Goal: Transaction & Acquisition: Purchase product/service

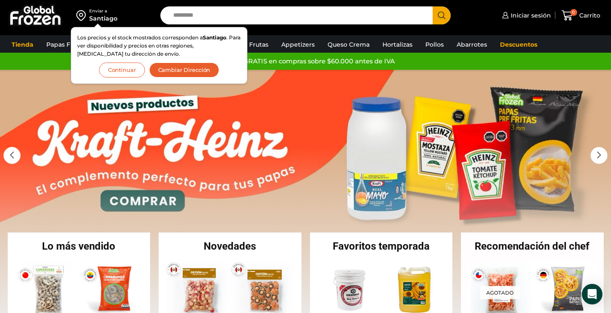
click at [178, 68] on button "Cambiar Dirección" at bounding box center [184, 70] width 70 height 15
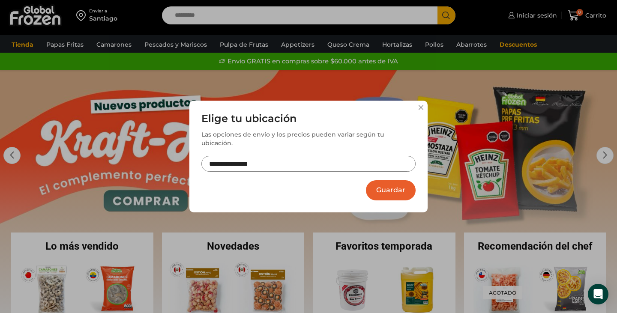
click at [399, 184] on button "Guardar" at bounding box center [391, 190] width 50 height 20
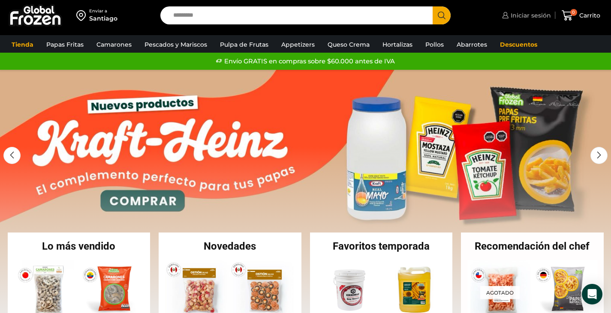
click at [538, 13] on span "Iniciar sesión" at bounding box center [529, 15] width 42 height 9
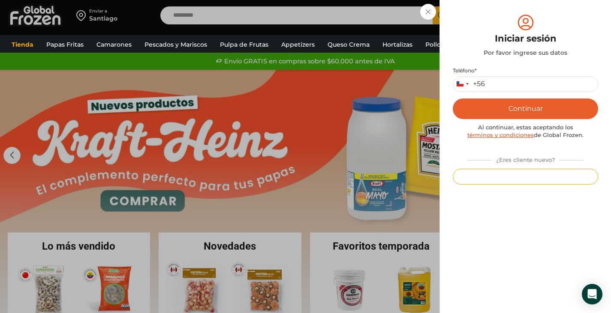
click at [529, 175] on button "Registrarse" at bounding box center [525, 177] width 145 height 16
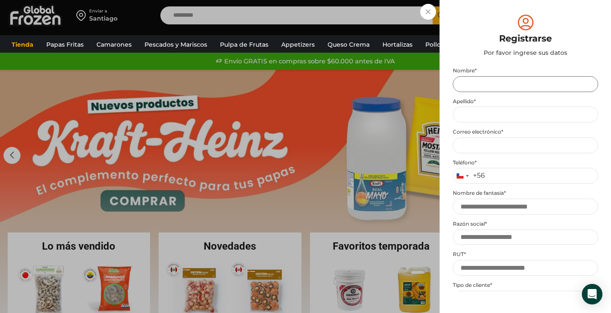
click at [484, 84] on input "Nombre *" at bounding box center [525, 84] width 145 height 16
type input "*"
type input "*****"
type input "*******"
type input "**********"
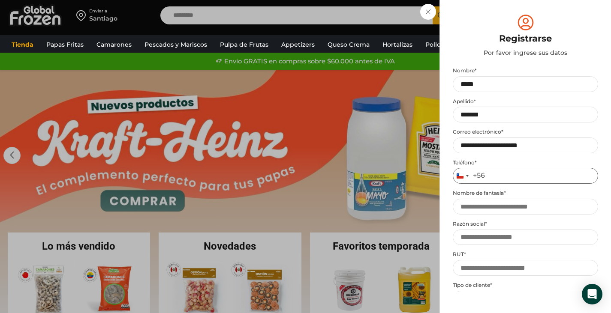
click at [512, 177] on input "Teléfono *" at bounding box center [525, 176] width 145 height 16
type input "*********"
click at [527, 210] on input "Nombre de fantasía *" at bounding box center [525, 207] width 145 height 16
click at [522, 206] on input "Nombre de fantasía *" at bounding box center [525, 207] width 145 height 16
type input "**********"
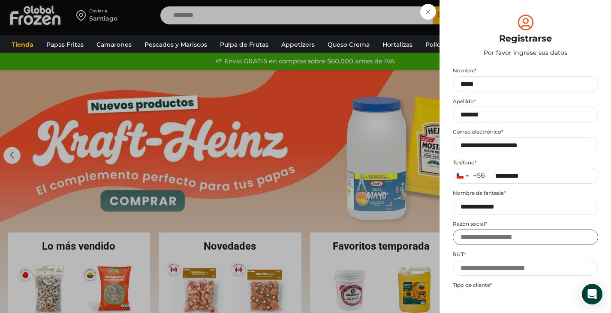
click at [495, 238] on input "Razón social *" at bounding box center [525, 238] width 145 height 16
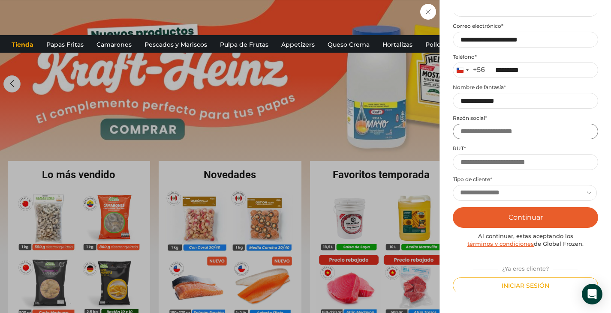
scroll to position [108, 0]
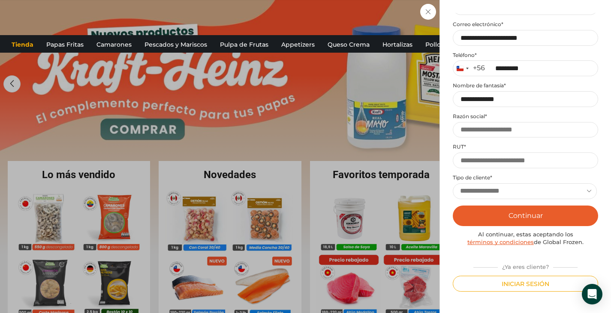
drag, startPoint x: 489, startPoint y: 187, endPoint x: 494, endPoint y: 193, distance: 8.2
click at [490, 189] on select "**********" at bounding box center [525, 191] width 144 height 16
select select "********"
click at [453, 183] on select "**********" at bounding box center [525, 191] width 144 height 16
click at [526, 217] on button "Continuar" at bounding box center [525, 216] width 145 height 21
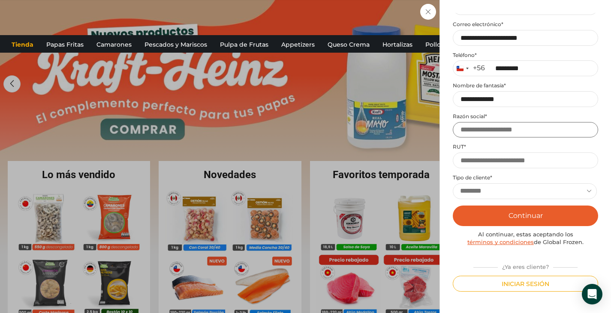
click at [508, 129] on input "Razón social *" at bounding box center [525, 130] width 145 height 16
type input "**********"
click at [538, 214] on button "Continuar" at bounding box center [525, 216] width 145 height 21
click at [513, 159] on input "RUT *" at bounding box center [525, 161] width 145 height 16
type input "**********"
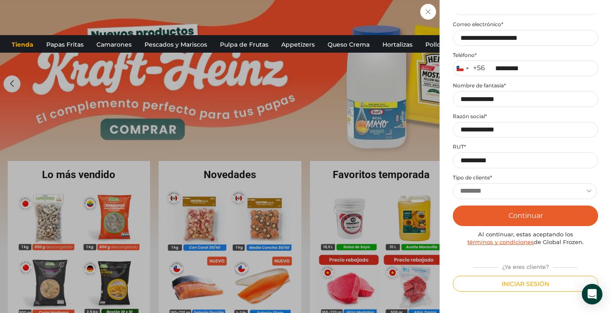
click at [546, 213] on button "Continuar" at bounding box center [525, 216] width 145 height 21
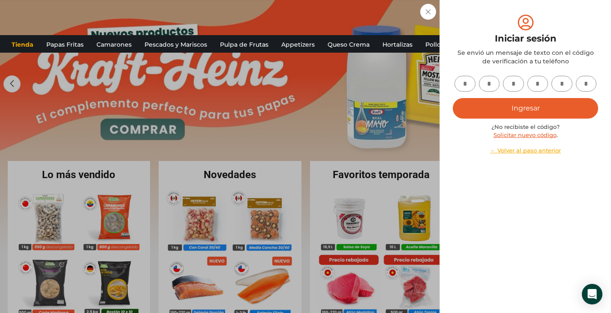
scroll to position [0, 0]
click at [463, 82] on input "text" at bounding box center [464, 84] width 21 height 16
type input "*"
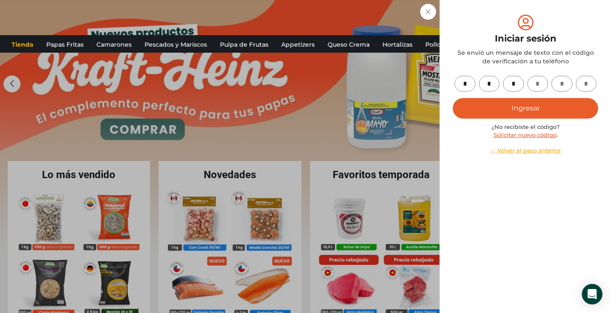
type input "*"
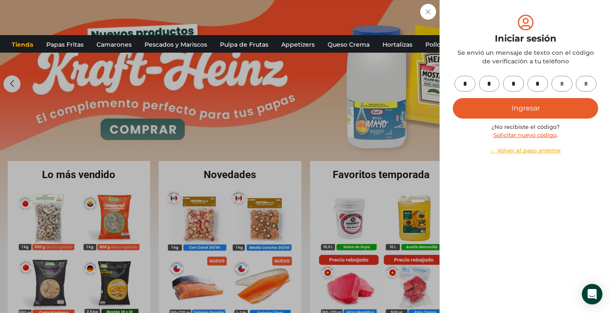
type input "*"
click at [547, 111] on button "Ingresar" at bounding box center [525, 108] width 145 height 21
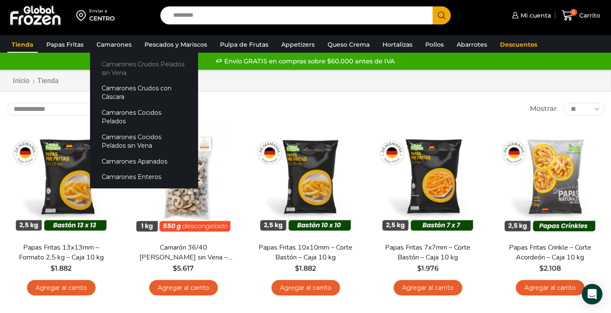
click at [130, 66] on link "Camarones Crudos Pelados sin Vena" at bounding box center [144, 68] width 108 height 24
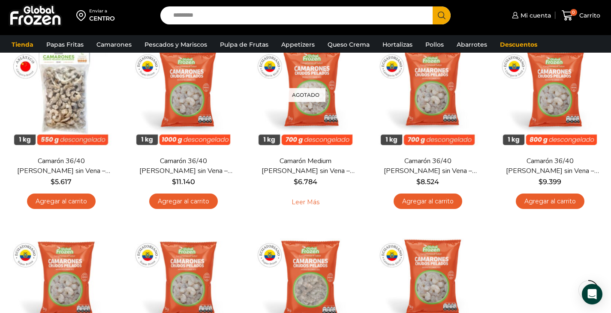
scroll to position [72, 0]
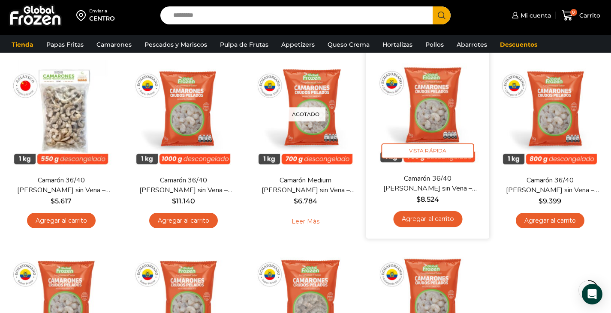
click at [434, 217] on link "Agregar al carrito" at bounding box center [427, 219] width 69 height 16
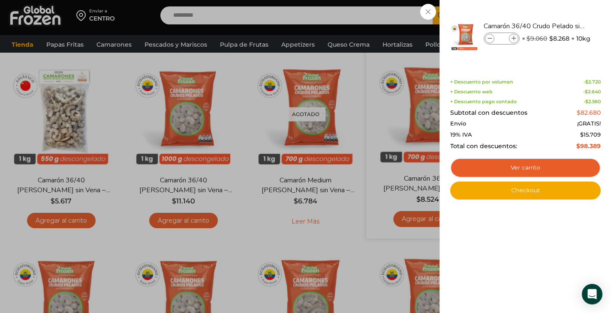
click at [559, 26] on div "1 Carrito 1 1 Shopping Cart *" at bounding box center [580, 16] width 43 height 20
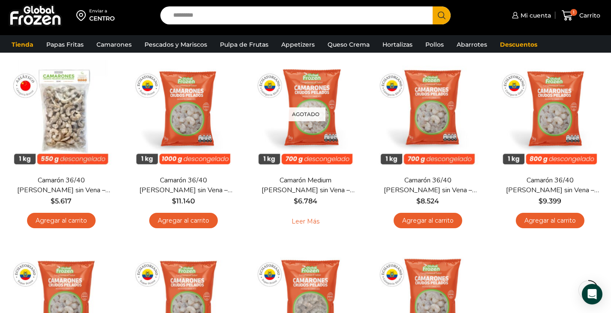
click at [263, 18] on input "Search input" at bounding box center [299, 15] width 260 height 18
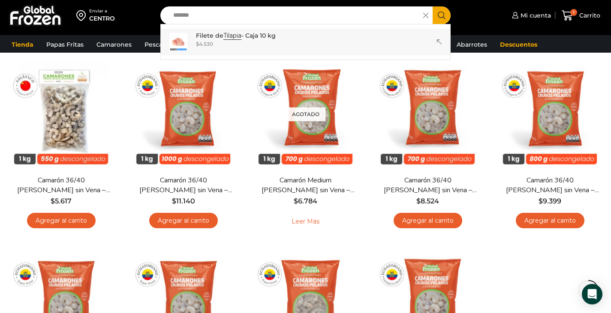
click at [248, 34] on p "Filete de Tilapia - Caja 10 kg" at bounding box center [236, 35] width 80 height 9
type input "**********"
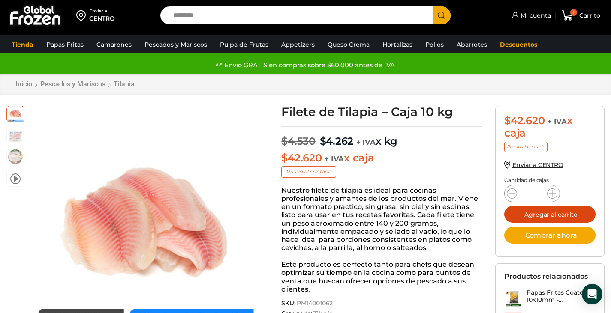
click at [561, 217] on button "Agregar al carrito" at bounding box center [549, 214] width 91 height 17
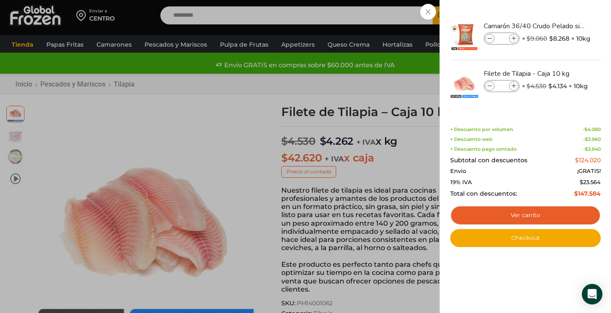
click at [559, 25] on div "2 Carrito 2 2 Shopping Cart *" at bounding box center [580, 16] width 43 height 20
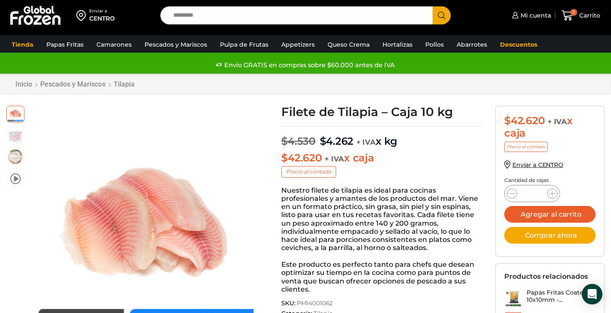
click at [359, 19] on input "Search input" at bounding box center [299, 15] width 260 height 18
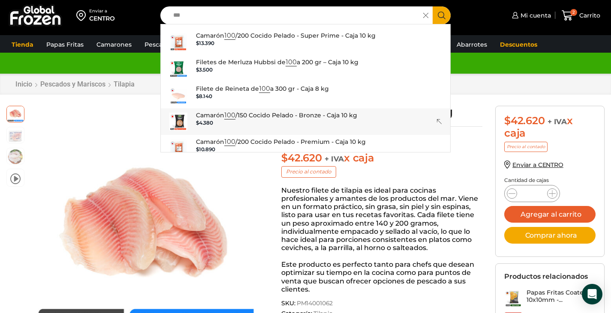
click at [268, 115] on p "Camarón 100 /150 Cocido Pelado - Bronze - Caja 10 kg" at bounding box center [276, 115] width 161 height 9
type input "**********"
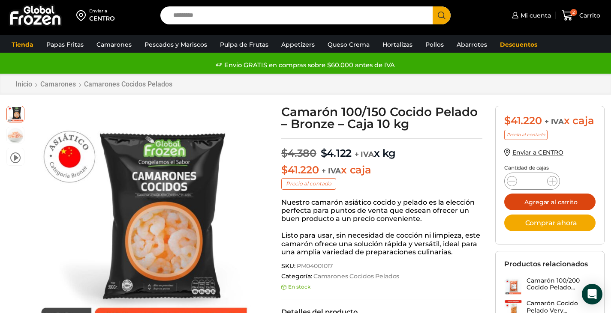
click at [550, 210] on button "Agregar al carrito" at bounding box center [549, 202] width 91 height 17
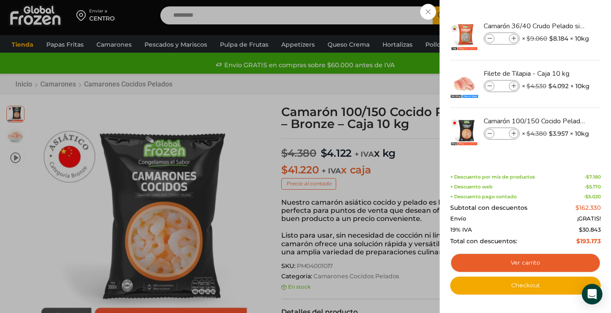
click at [559, 18] on div "3 [GEOGRAPHIC_DATA] 3 3 Shopping Cart *" at bounding box center [580, 16] width 43 height 20
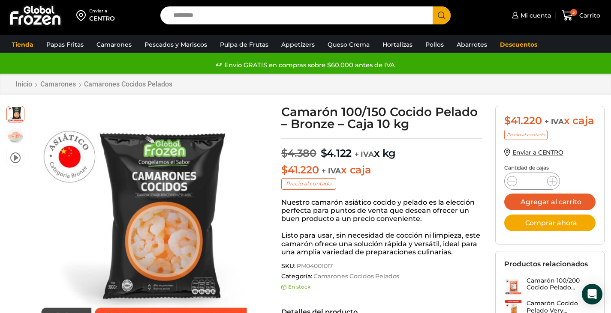
click at [297, 18] on input "Search input" at bounding box center [299, 15] width 260 height 18
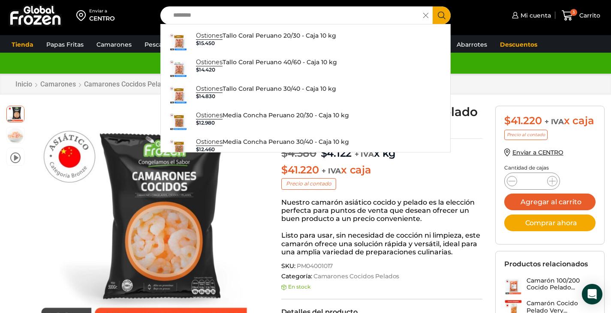
click at [244, 13] on input "********" at bounding box center [294, 15] width 250 height 18
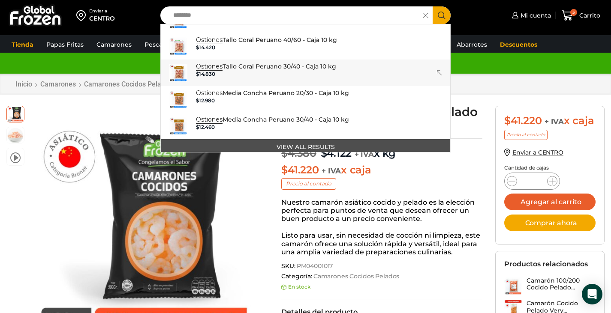
scroll to position [25, 0]
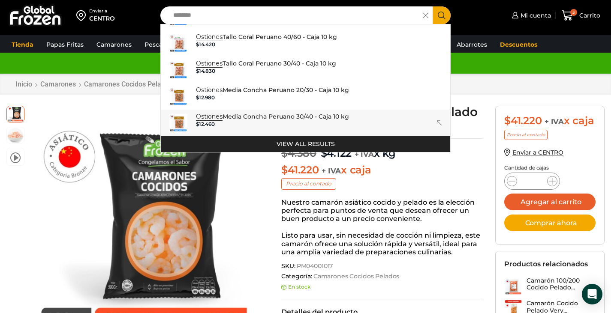
click at [287, 114] on p "Ostiones Media Concha Peruano 30/40 - Caja 10 kg" at bounding box center [272, 116] width 153 height 9
type input "**********"
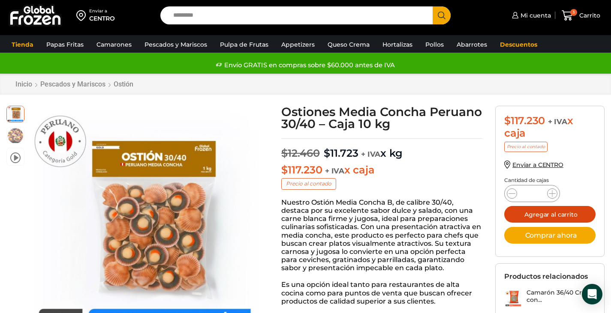
click at [548, 214] on button "Agregar al carrito" at bounding box center [549, 214] width 91 height 17
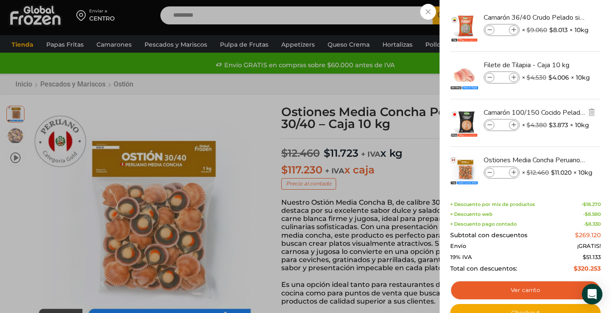
scroll to position [20, 0]
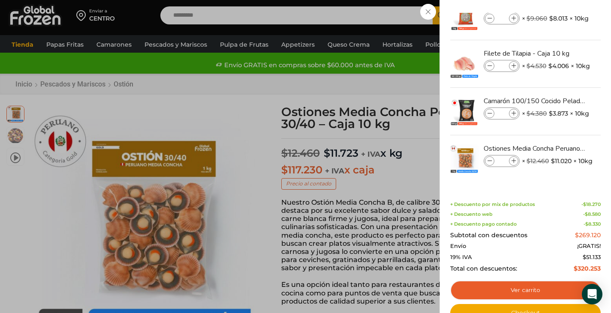
click at [559, 26] on div "4 [GEOGRAPHIC_DATA] 4 4 Shopping Cart *" at bounding box center [580, 16] width 43 height 20
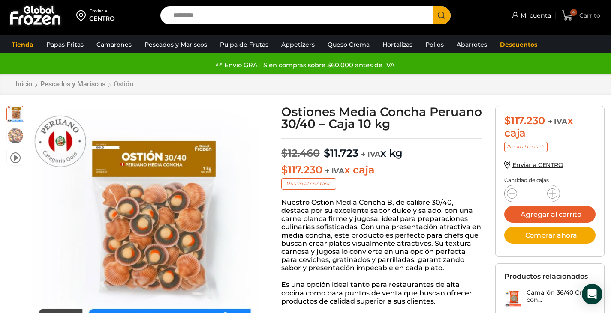
click at [577, 6] on link "4 [GEOGRAPHIC_DATA]" at bounding box center [580, 16] width 43 height 20
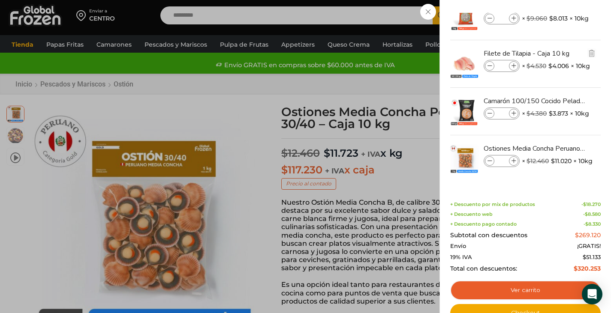
click at [515, 65] on icon at bounding box center [513, 66] width 5 height 5
type input "*"
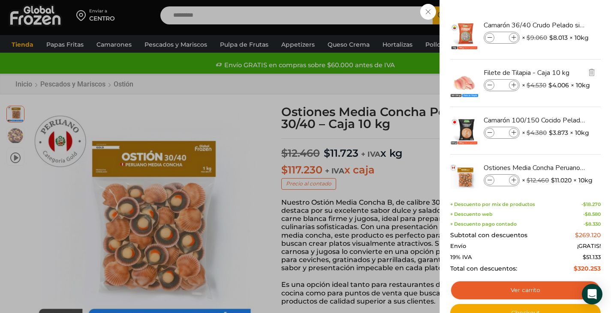
scroll to position [0, 0]
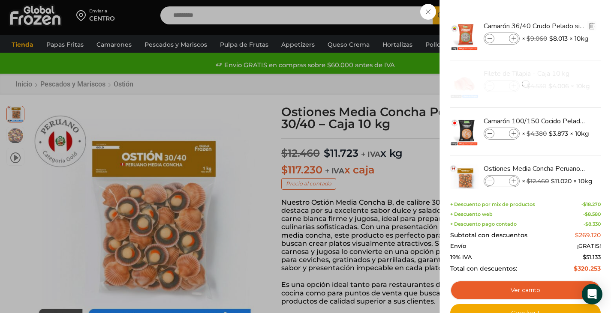
click at [515, 39] on icon at bounding box center [513, 38] width 5 height 5
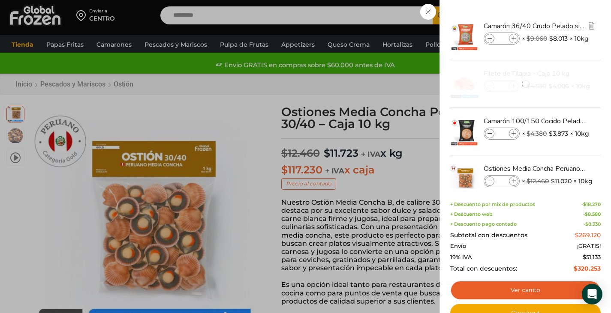
click at [488, 38] on icon at bounding box center [489, 38] width 5 height 5
type input "*"
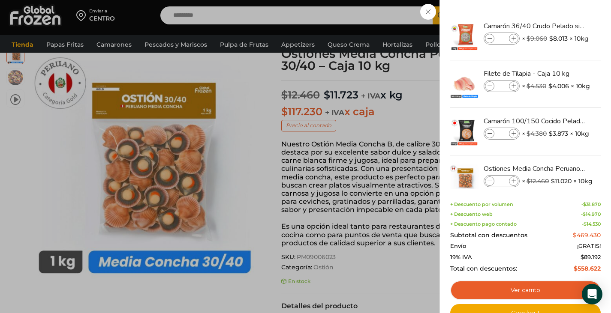
scroll to position [143, 0]
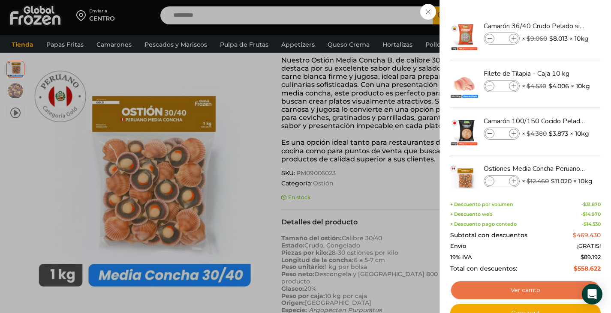
click at [543, 289] on link "Ver carrito" at bounding box center [525, 291] width 150 height 20
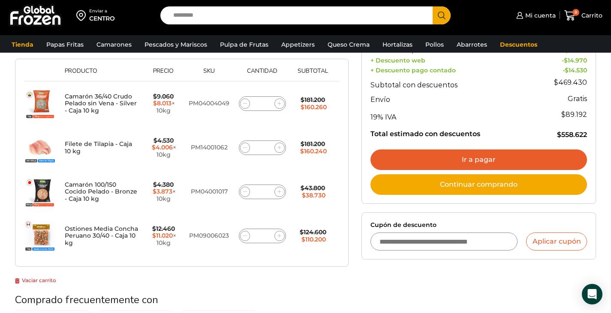
scroll to position [143, 0]
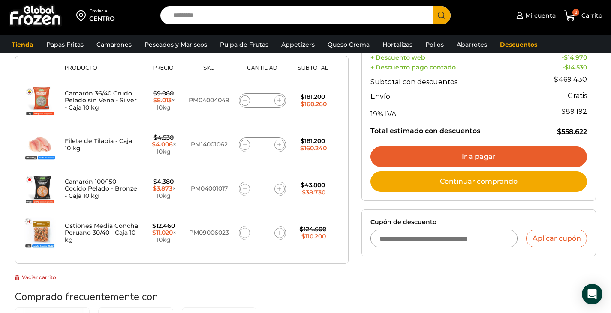
click at [246, 144] on icon at bounding box center [245, 145] width 4 height 4
type input "*"
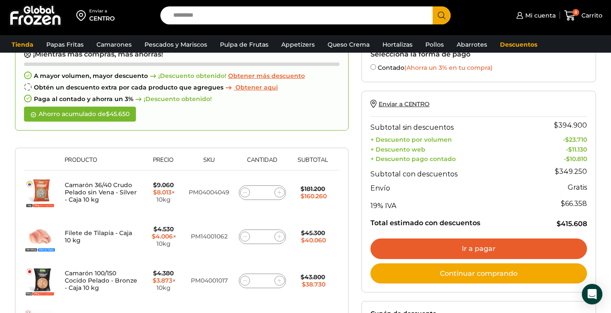
scroll to position [191, 0]
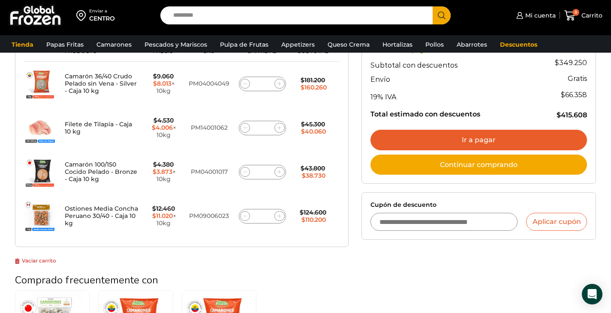
click at [241, 85] on span at bounding box center [245, 84] width 10 height 10
type input "*"
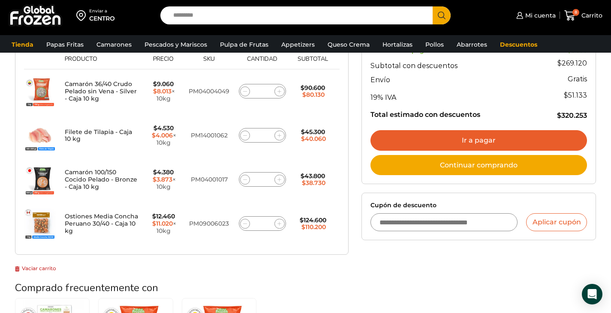
scroll to position [192, 0]
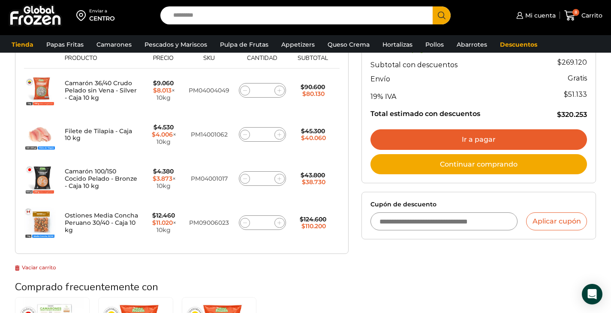
click at [354, 183] on div "¡Mientras más compras, más ahorras! A mayor volumen, mayor descuento Obtener aq…" at bounding box center [182, 181] width 346 height 498
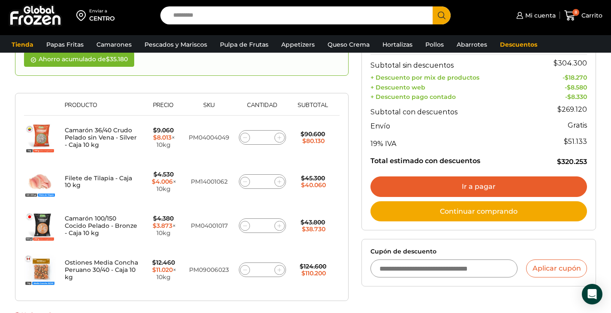
scroll to position [143, 0]
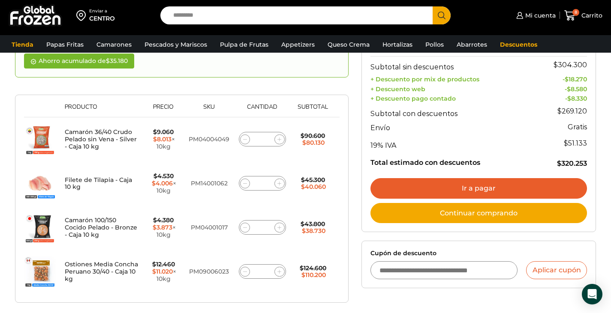
click at [246, 12] on input "Search input" at bounding box center [299, 15] width 260 height 18
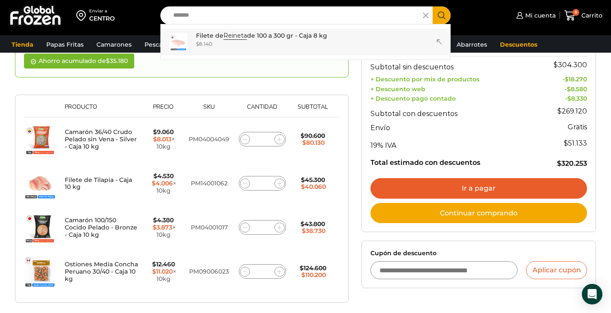
click at [287, 36] on p "Filete de Reineta de 100 a 300 gr - Caja 8 kg" at bounding box center [261, 35] width 131 height 9
type input "**********"
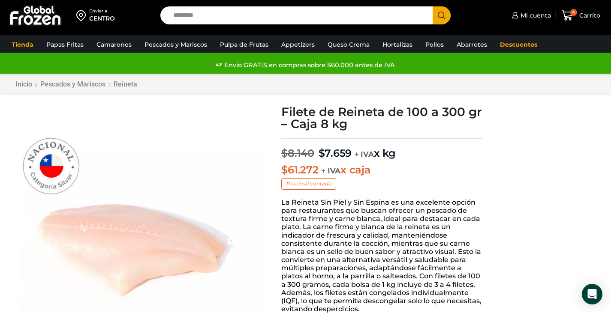
click at [435, 224] on p "La Reineta Sin Piel y Sin Espina es una excelente opción para restaurantes que …" at bounding box center [381, 255] width 201 height 115
